Goal: Ask a question

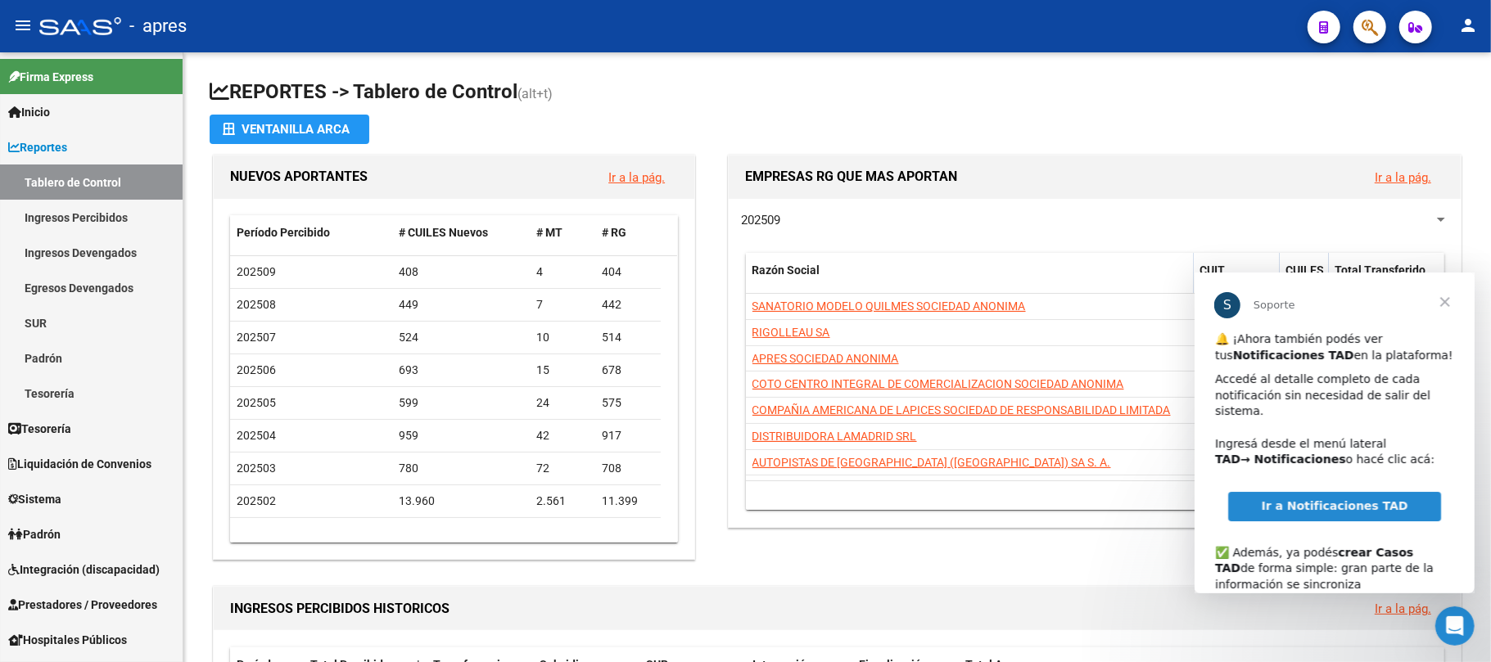
scroll to position [121, 0]
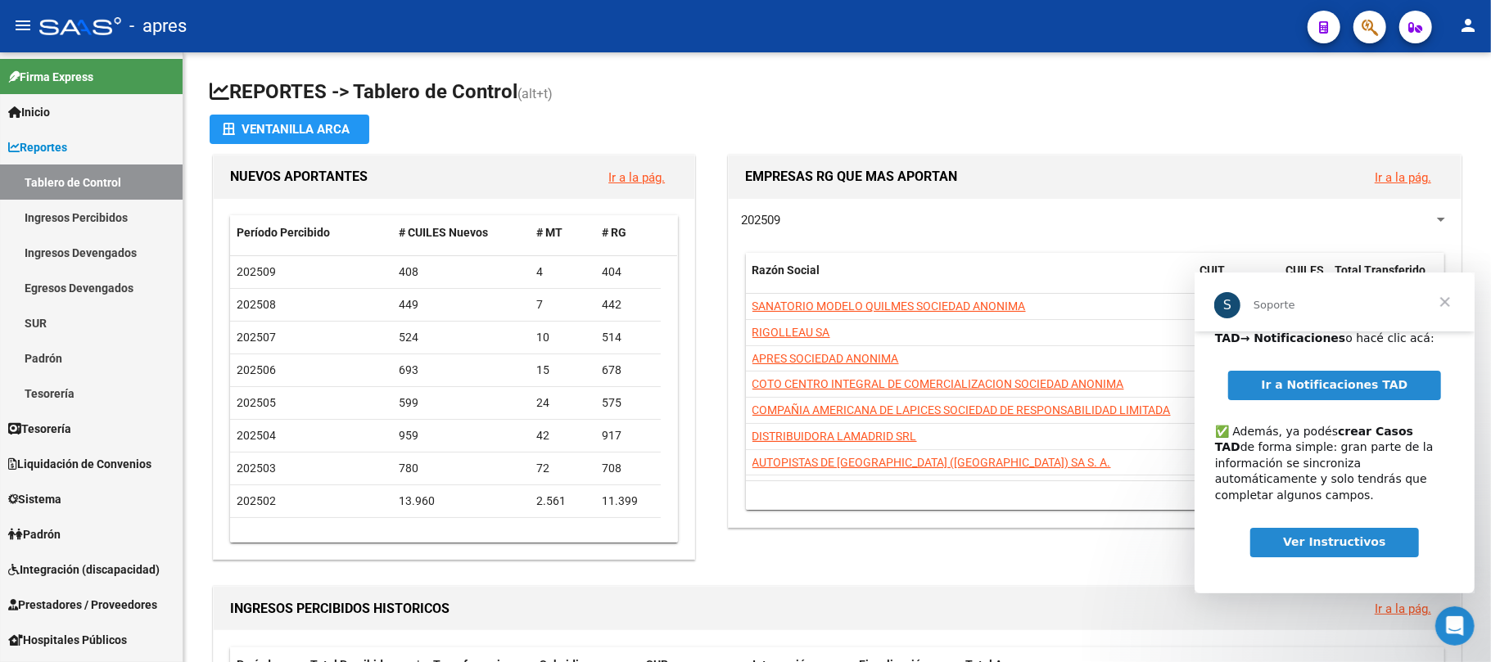
click at [1358, 382] on span "Ir a Notificaciones TAD" at bounding box center [1333, 383] width 147 height 13
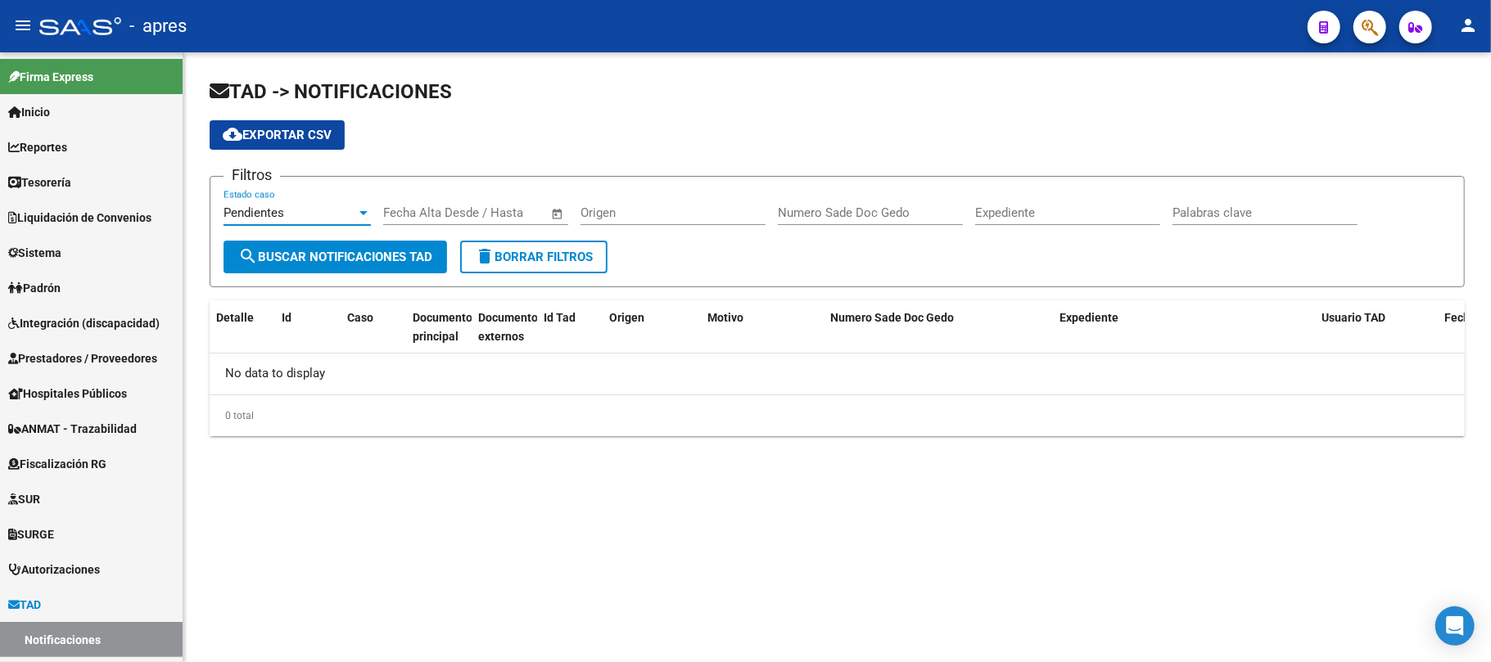
click at [344, 207] on div "Pendientes" at bounding box center [290, 213] width 133 height 15
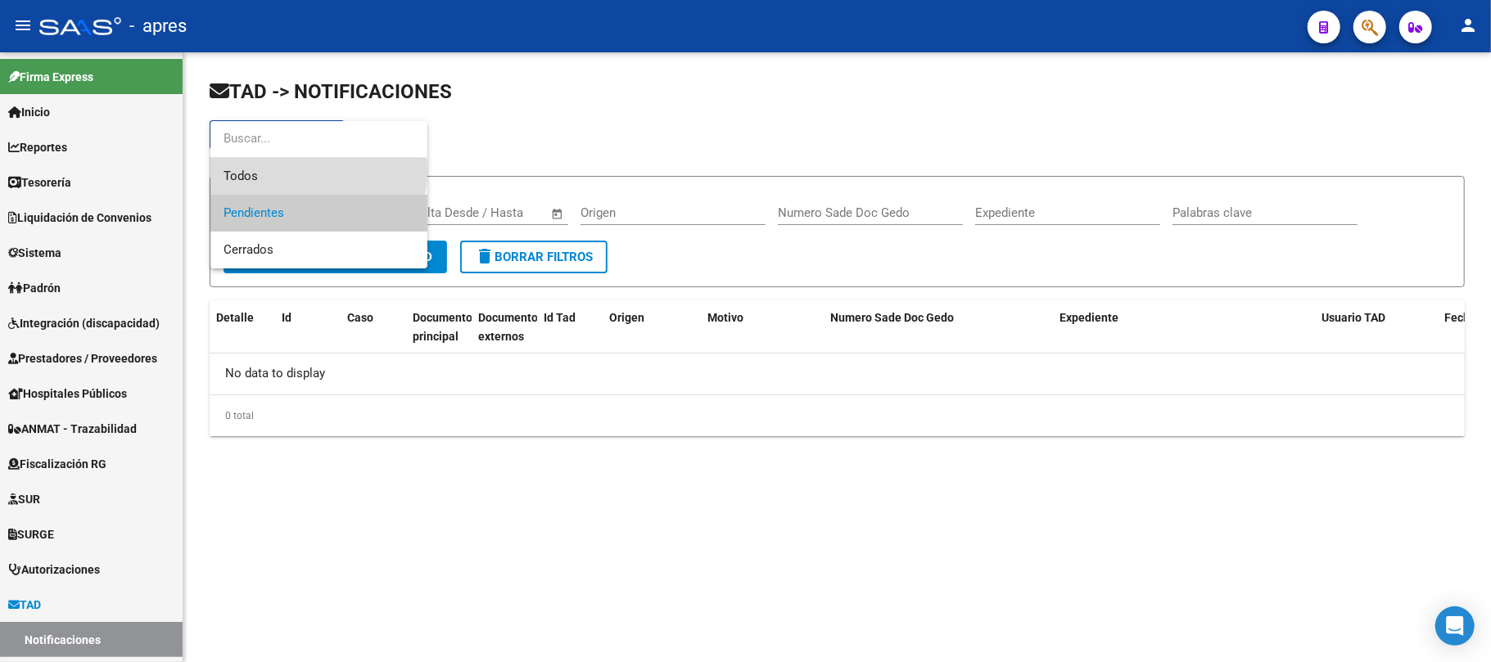
click at [318, 172] on span "Todos" at bounding box center [319, 176] width 191 height 37
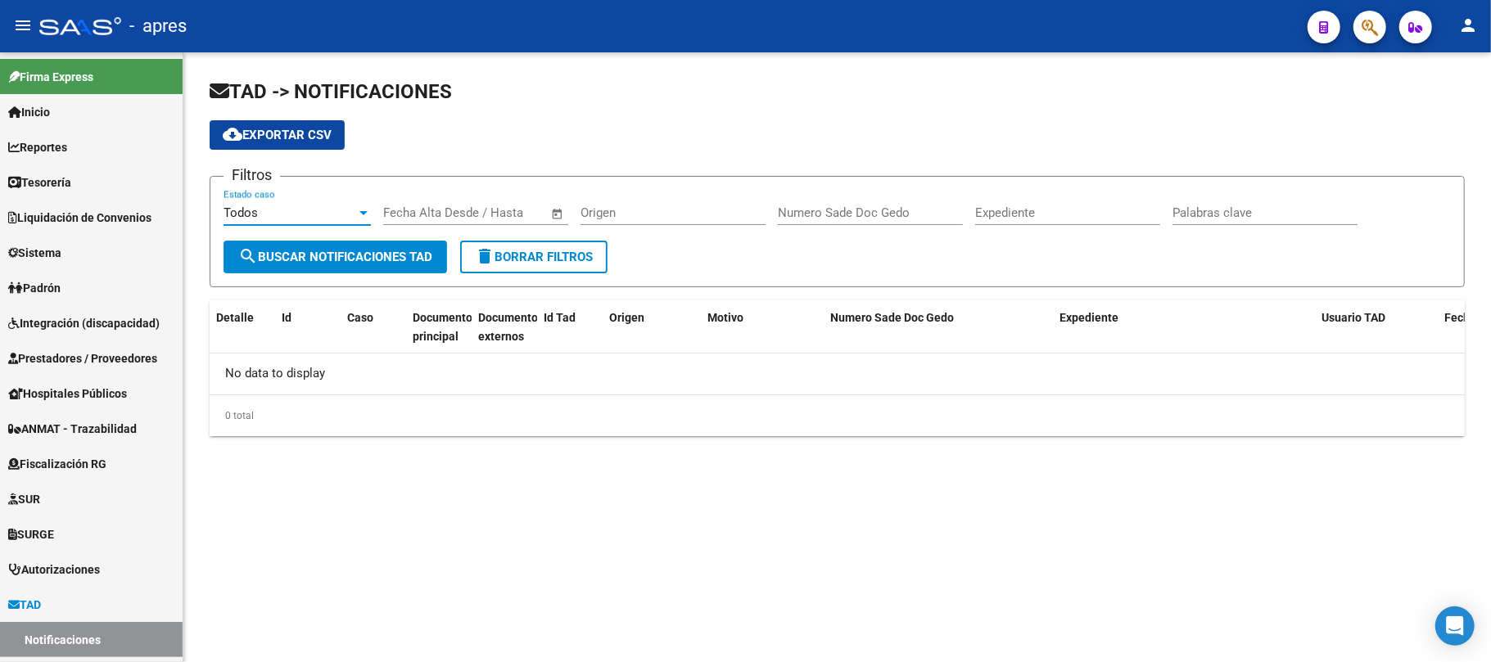
click at [352, 262] on span "search Buscar Notificaciones TAD" at bounding box center [335, 257] width 194 height 15
click at [1456, 621] on icon "Open Intercom Messenger" at bounding box center [1454, 626] width 19 height 21
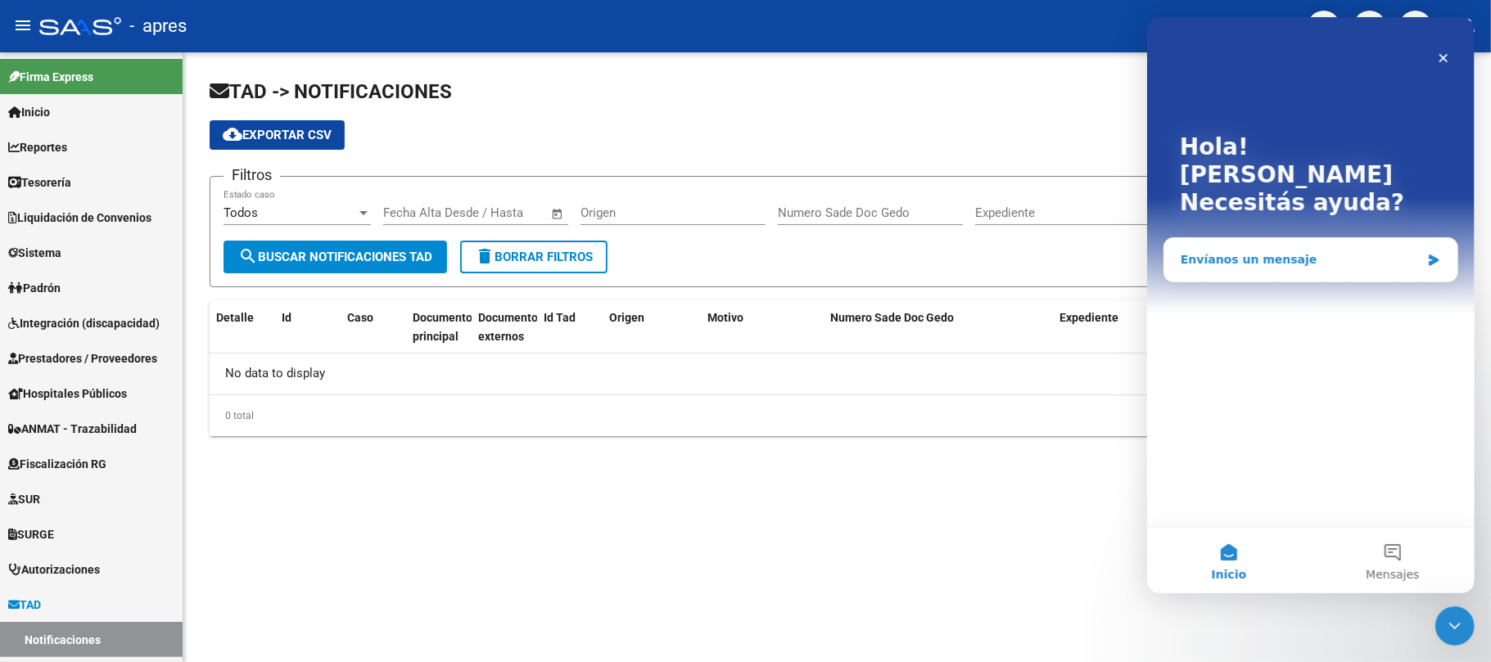
click at [1315, 251] on div "Envíanos un mensaje" at bounding box center [1300, 259] width 240 height 17
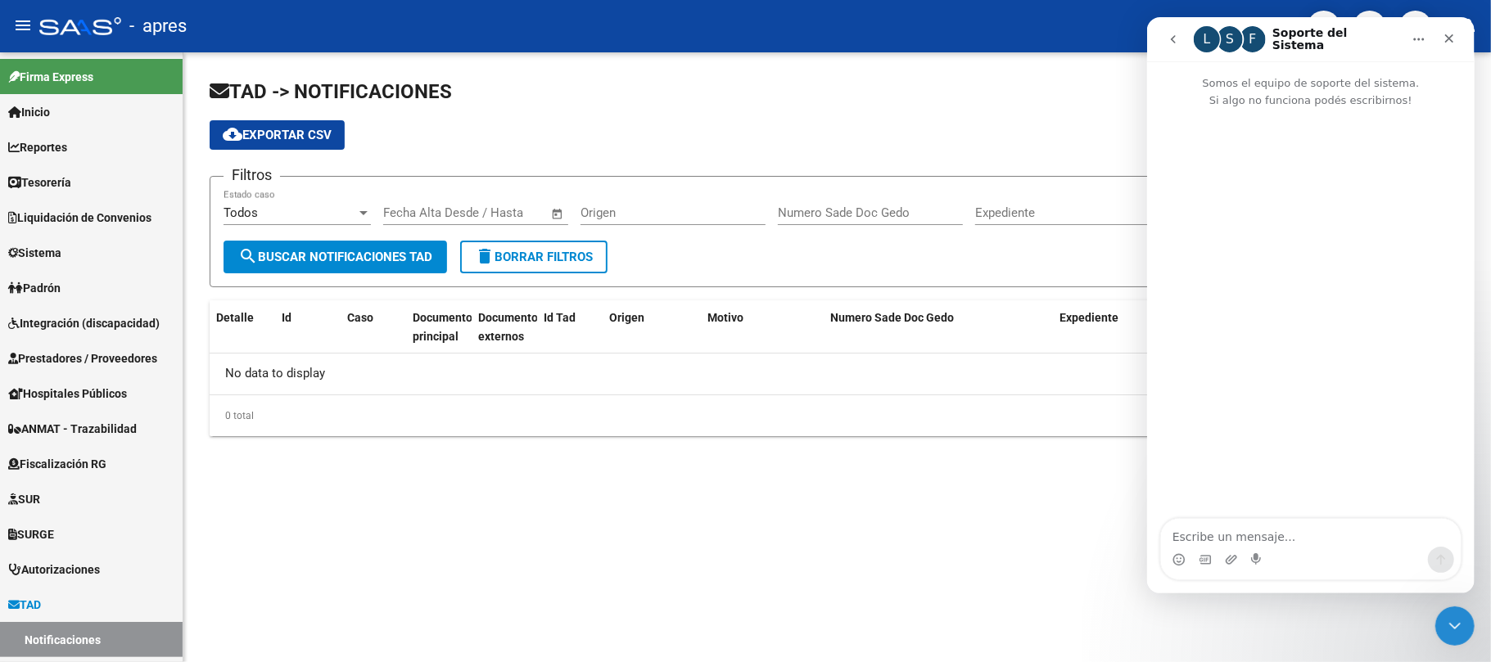
click at [1264, 533] on textarea "Escribe un mensaje..." at bounding box center [1310, 533] width 300 height 28
type textarea "buen día"
type textarea "v"
type textarea "recién entré en el nuevo portal tad notificaciones"
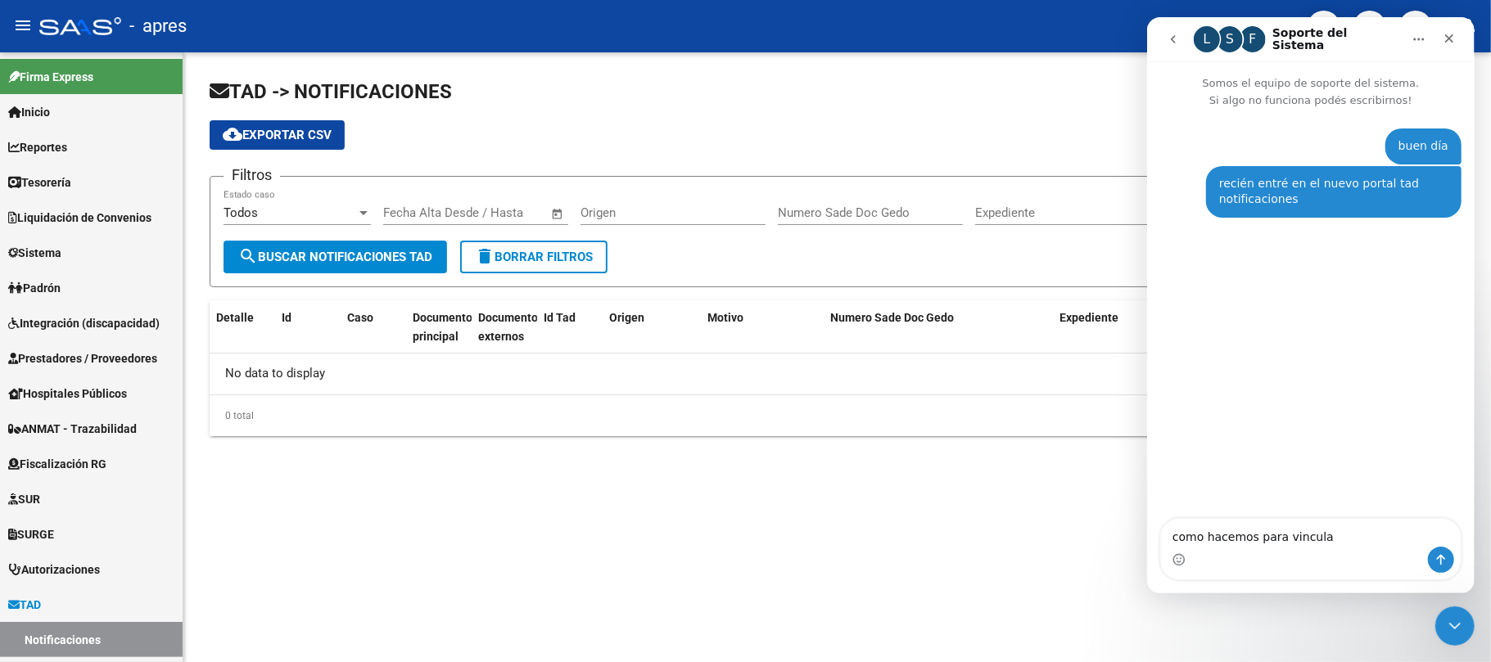
type textarea "como hacemos para vincular"
type textarea "y está vació"
type textarea "¿como hacemos para vincularla?"
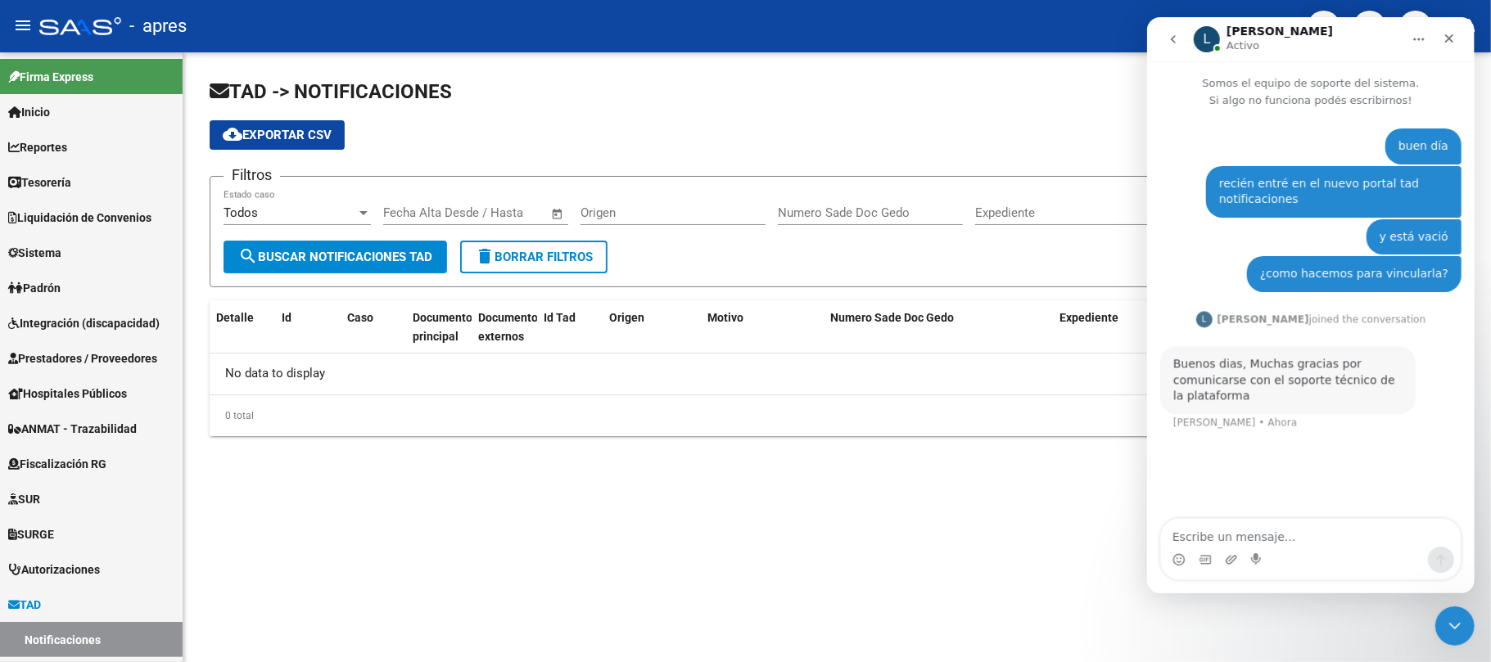
click at [1442, 271] on div "¿como hacemos para vincularla?" at bounding box center [1353, 274] width 188 height 16
click at [1169, 35] on icon "go back" at bounding box center [1172, 39] width 13 height 13
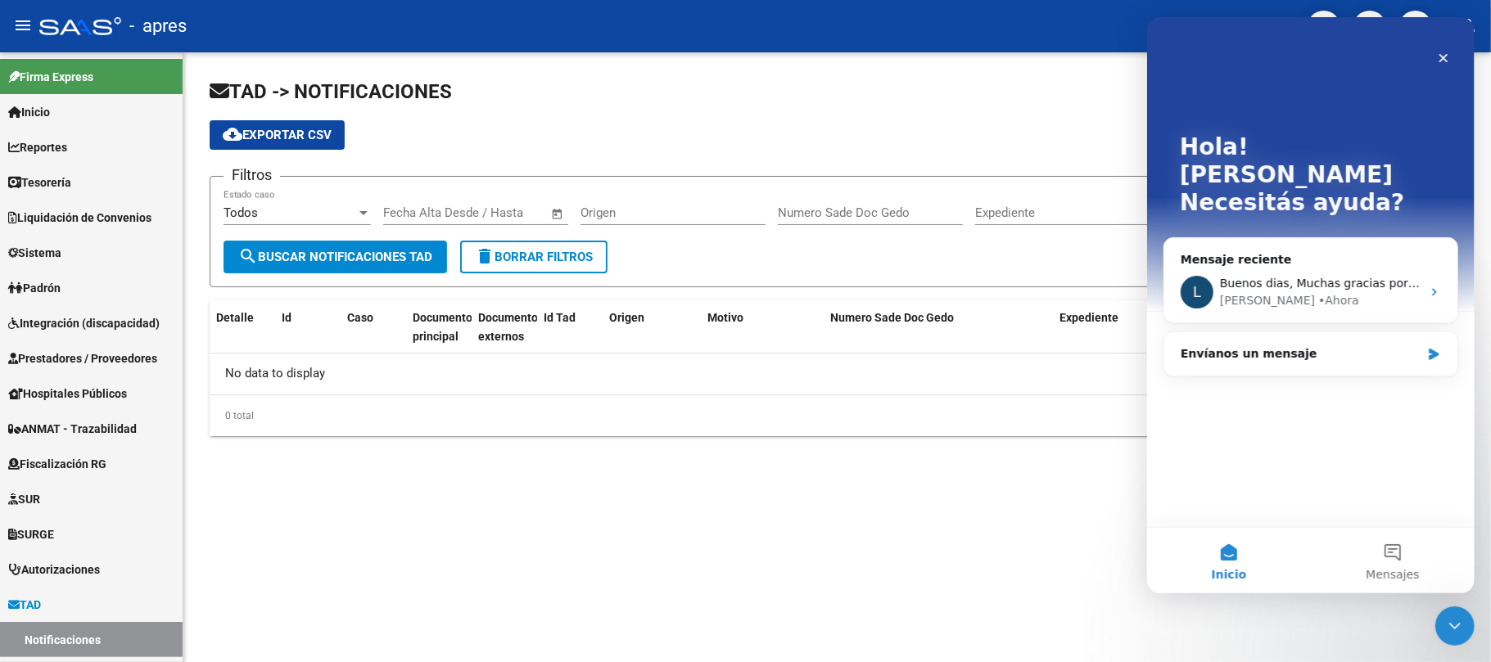
click at [1079, 506] on mat-sidenav-content "TAD -> NOTIFICACIONES cloud_download Exportar CSV Filtros Todos Estado caso Fec…" at bounding box center [837, 357] width 1308 height 610
